Goal: Task Accomplishment & Management: Manage account settings

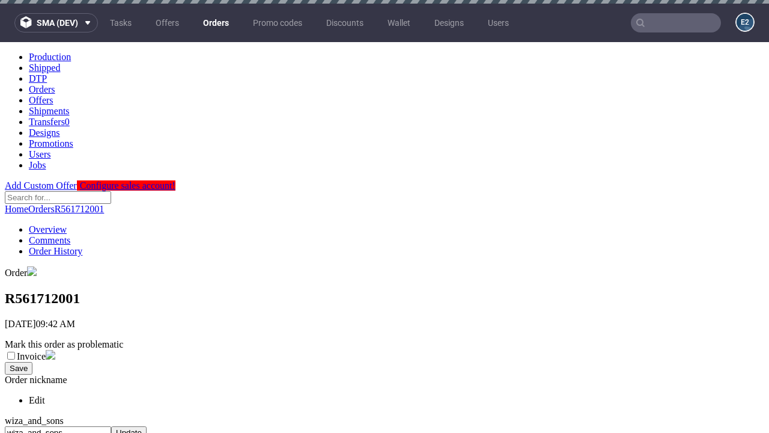
scroll to position [491, 0]
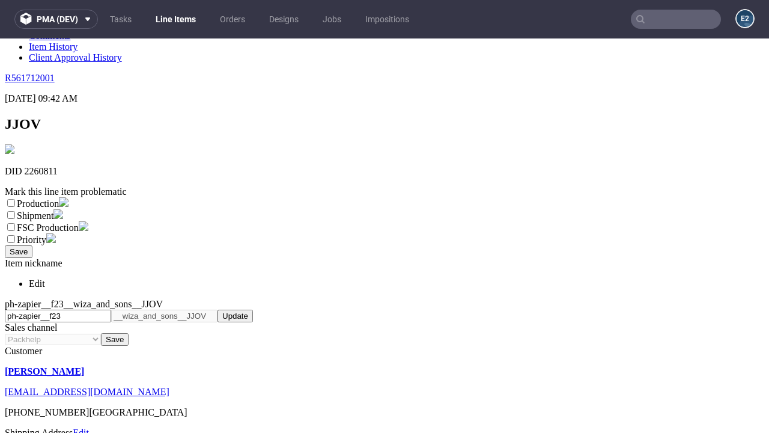
scroll to position [211, 0]
select select "dtp_ca_needed"
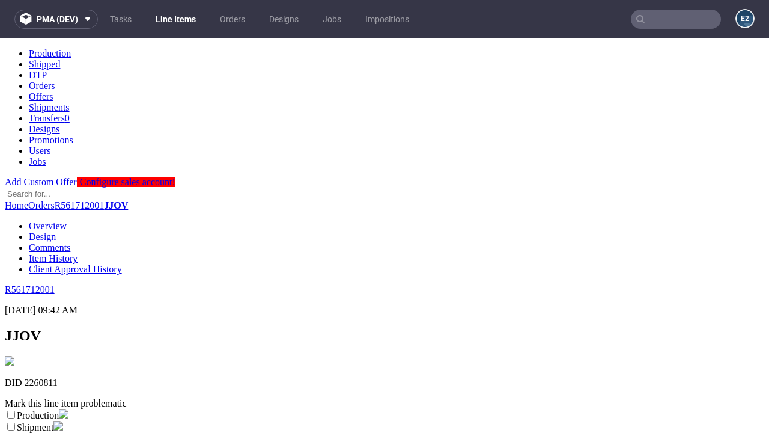
scroll to position [0, 0]
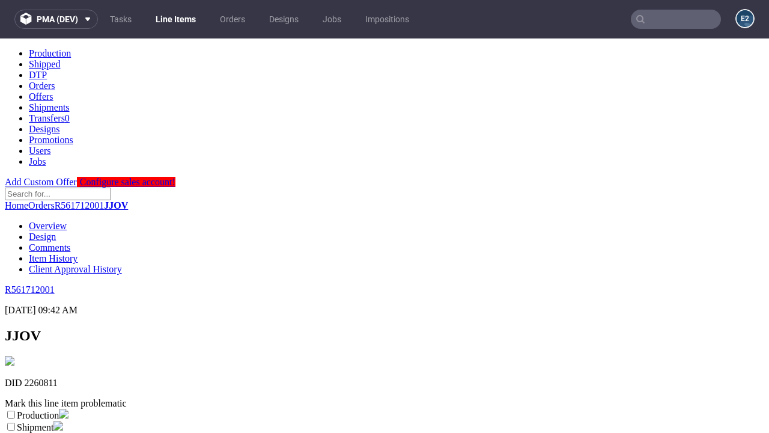
checkbox input "true"
